Goal: Information Seeking & Learning: Learn about a topic

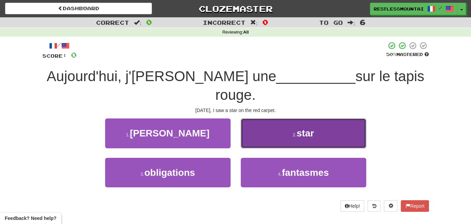
click at [307, 128] on span "star" at bounding box center [305, 133] width 17 height 11
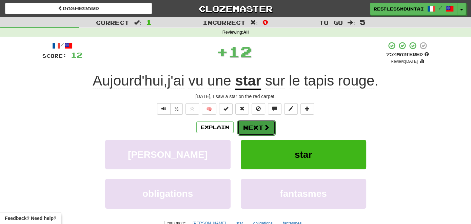
click at [259, 129] on button "Next" at bounding box center [257, 128] width 38 height 16
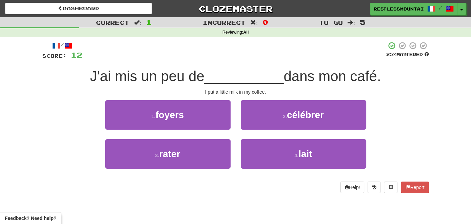
click at [106, 75] on span "J'ai mis un peu de" at bounding box center [147, 76] width 114 height 16
drag, startPoint x: 137, startPoint y: 78, endPoint x: 149, endPoint y: 77, distance: 12.3
click at [149, 77] on span "J'ai mis un peu de" at bounding box center [147, 76] width 114 height 16
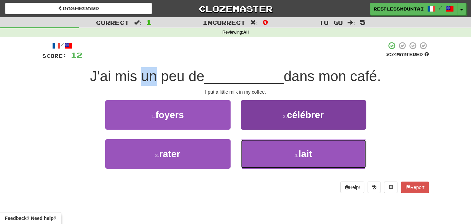
click at [299, 151] on button "4 . lait" at bounding box center [304, 154] width 126 height 30
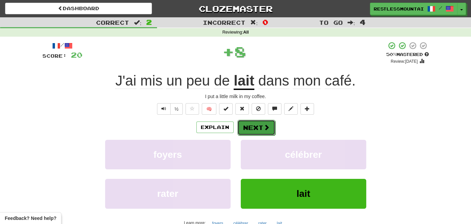
click at [259, 123] on button "Next" at bounding box center [257, 128] width 38 height 16
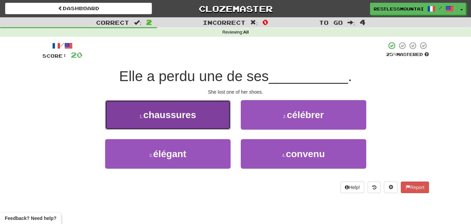
click at [218, 114] on button "1 . chaussures" at bounding box center [168, 115] width 126 height 30
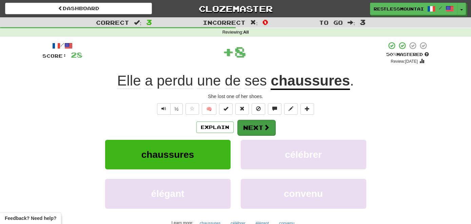
drag, startPoint x: 278, startPoint y: 127, endPoint x: 258, endPoint y: 127, distance: 20.0
click at [270, 127] on div "Explain Next" at bounding box center [235, 127] width 387 height 16
click at [258, 127] on button "Next" at bounding box center [257, 128] width 38 height 16
